Goal: Task Accomplishment & Management: Use online tool/utility

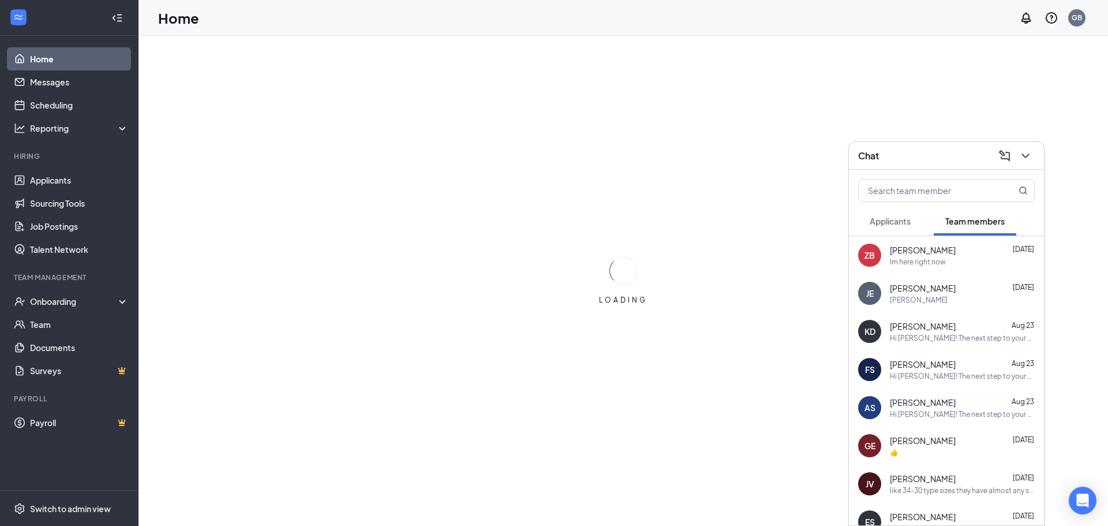
click at [959, 260] on div "Im here right now" at bounding box center [961, 262] width 145 height 10
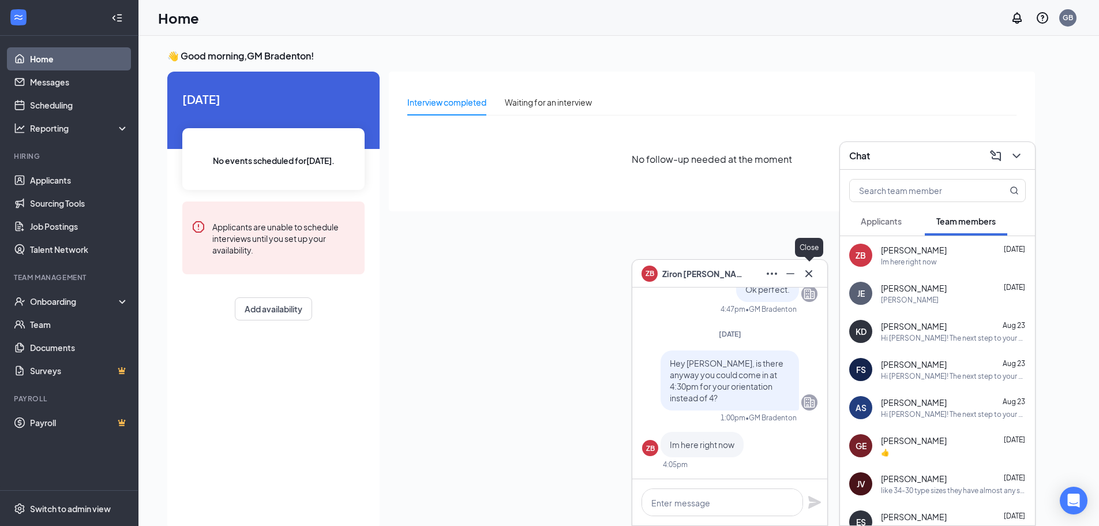
click at [813, 279] on icon "Cross" at bounding box center [809, 274] width 14 height 14
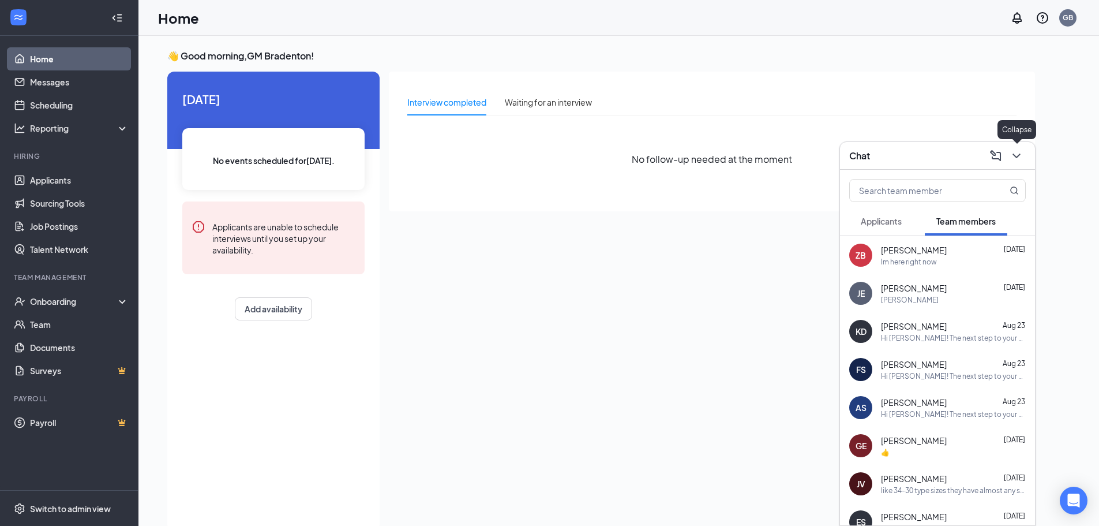
click at [1025, 155] on button at bounding box center [1016, 156] width 18 height 18
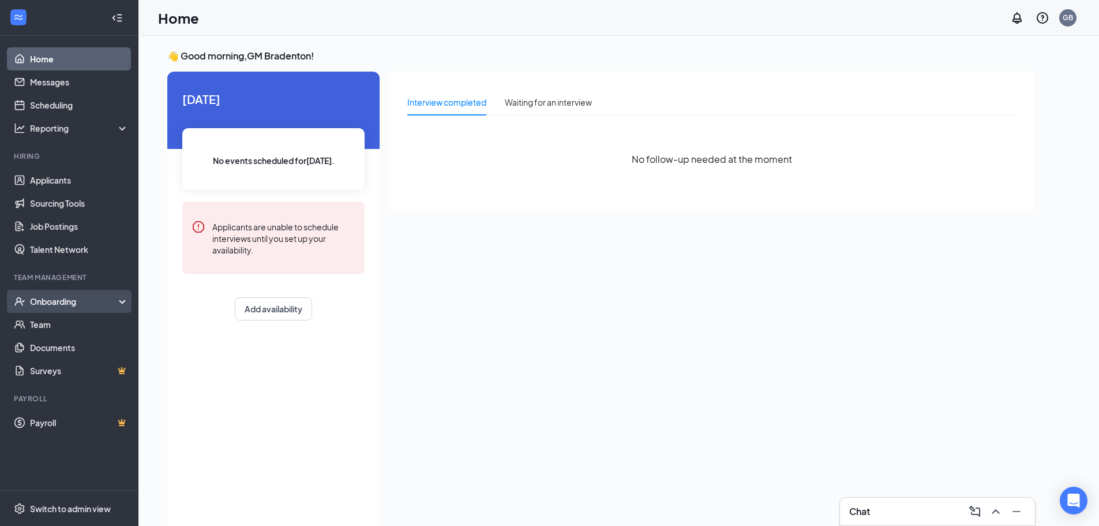
click at [125, 301] on div "Onboarding" at bounding box center [69, 301] width 138 height 23
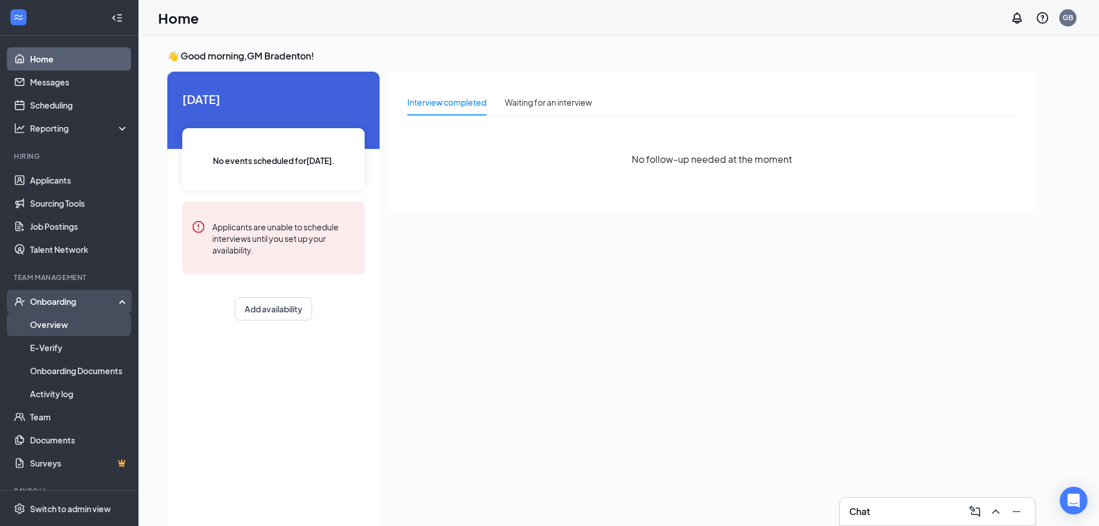
click at [74, 329] on link "Overview" at bounding box center [79, 324] width 99 height 23
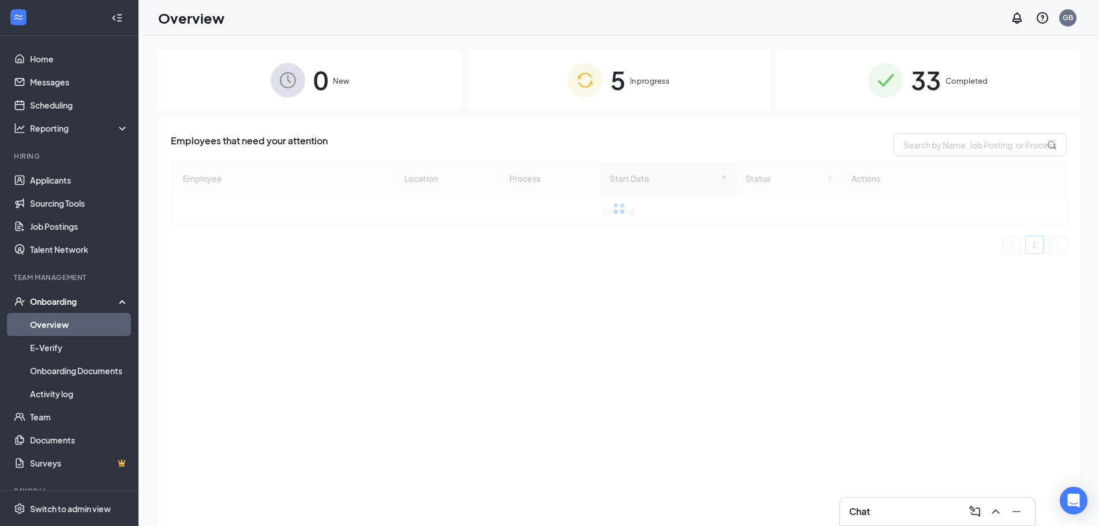
click at [651, 80] on span "In progress" at bounding box center [650, 81] width 40 height 12
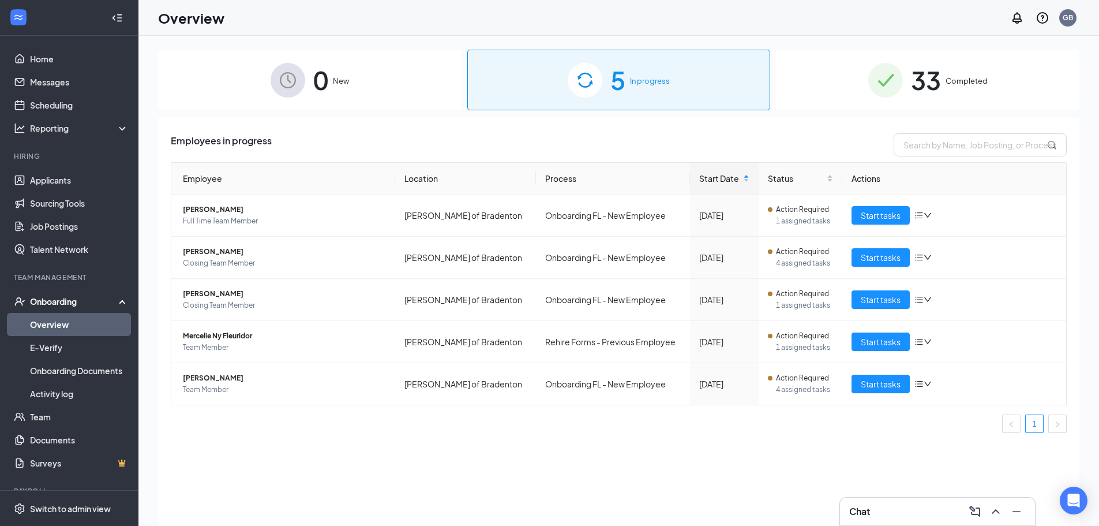
click at [812, 62] on div "33 Completed" at bounding box center [927, 80] width 303 height 61
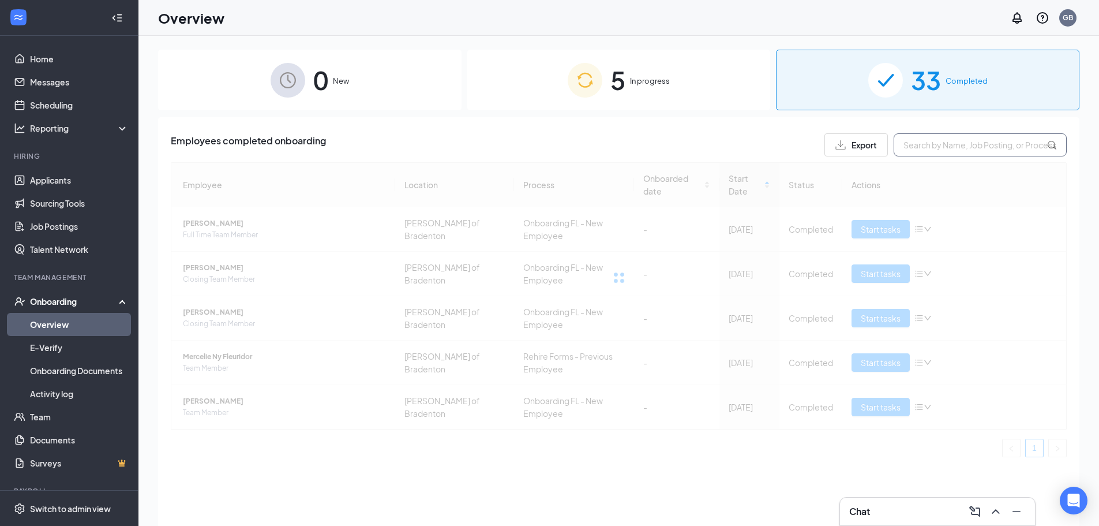
click at [963, 146] on input "text" at bounding box center [980, 144] width 173 height 23
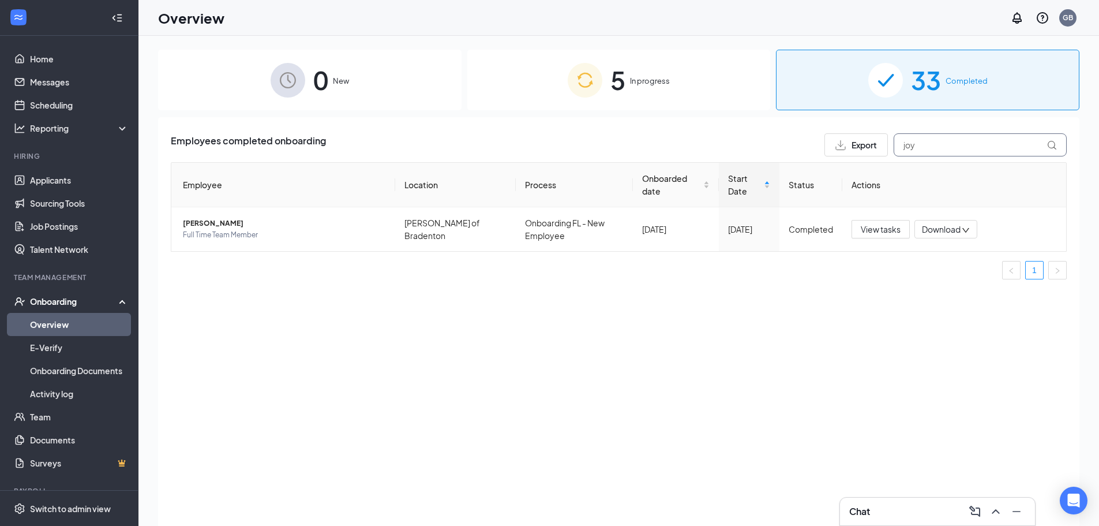
type input "joy"
